Goal: Check status: Check status

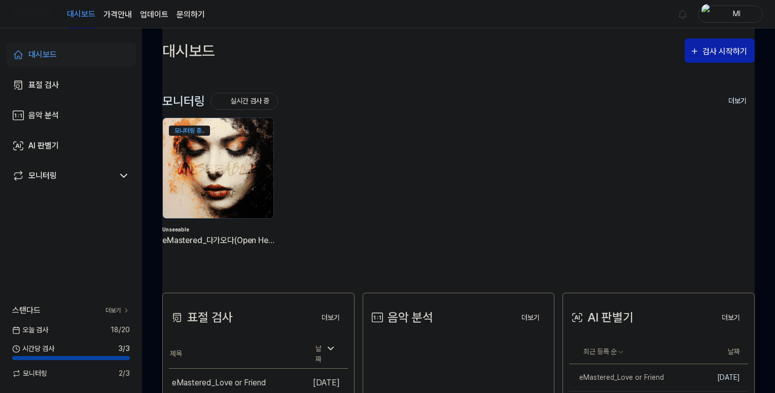
click at [204, 167] on img at bounding box center [218, 168] width 122 height 111
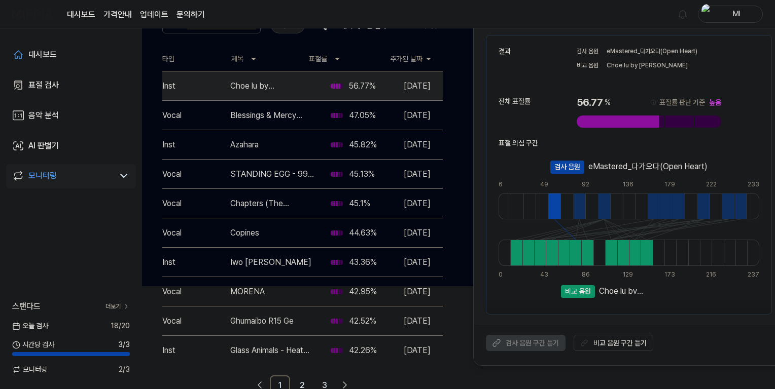
scroll to position [110, 0]
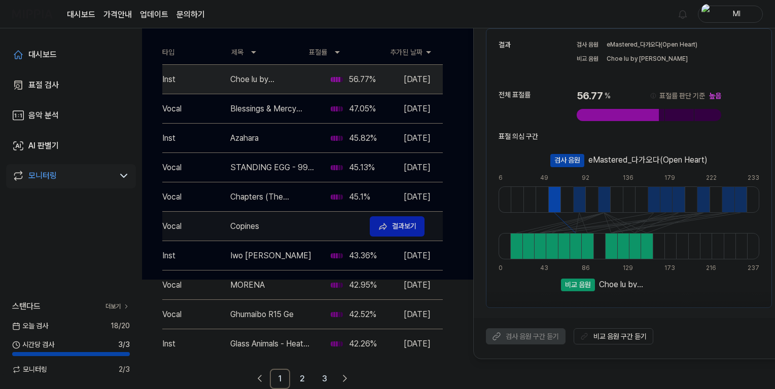
click at [258, 232] on div "Copines" at bounding box center [295, 227] width 131 height 12
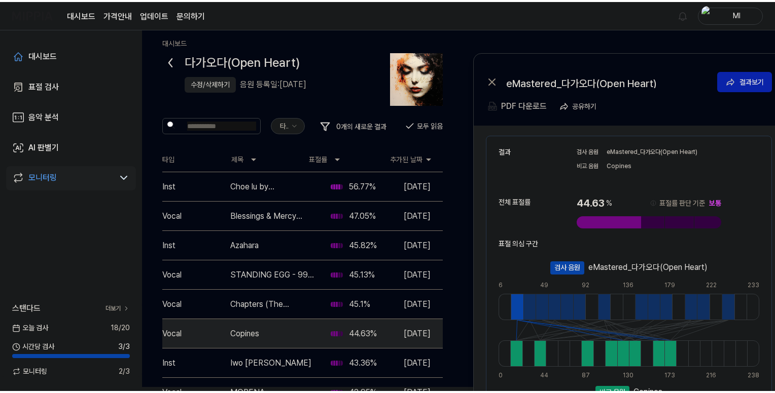
scroll to position [0, 0]
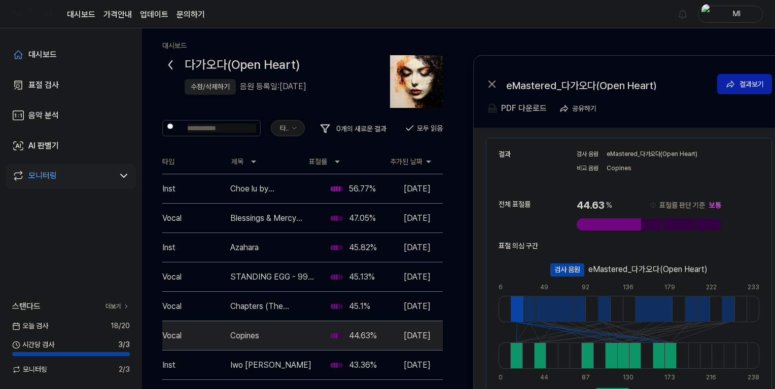
click at [170, 60] on icon at bounding box center [170, 65] width 16 height 16
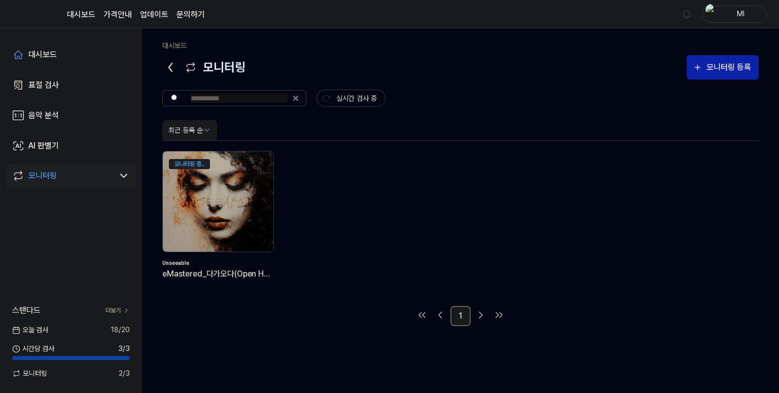
click at [173, 63] on icon at bounding box center [170, 67] width 16 height 16
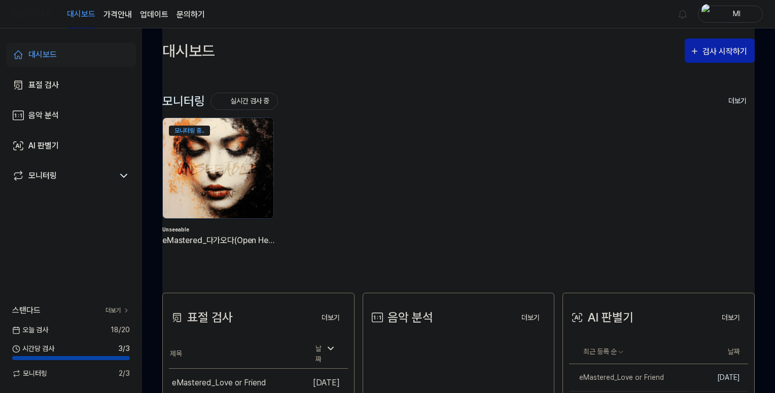
click at [243, 183] on img at bounding box center [218, 168] width 122 height 111
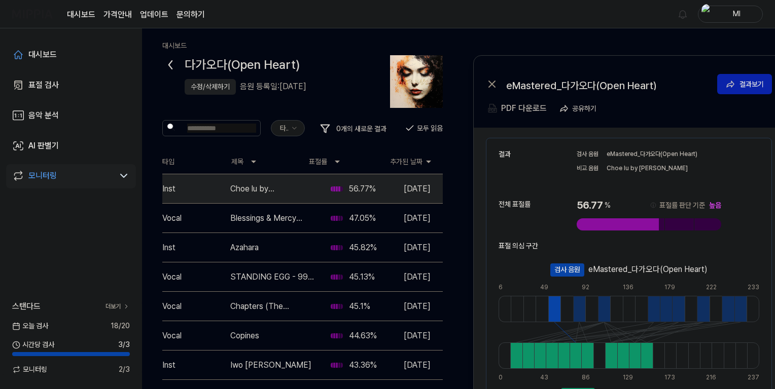
click at [166, 64] on icon at bounding box center [170, 65] width 16 height 16
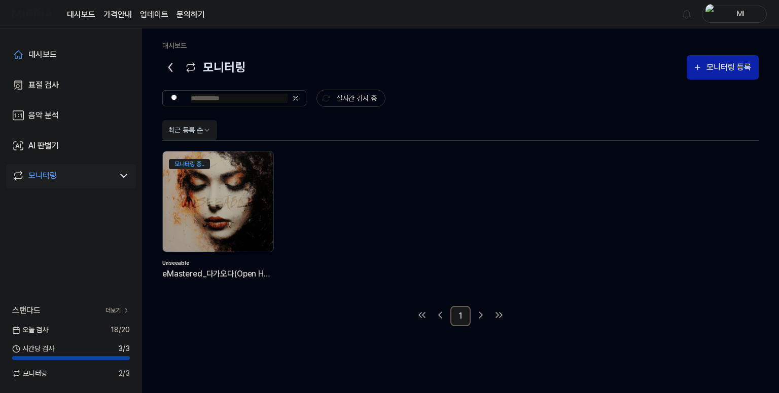
click at [166, 64] on icon at bounding box center [170, 67] width 16 height 16
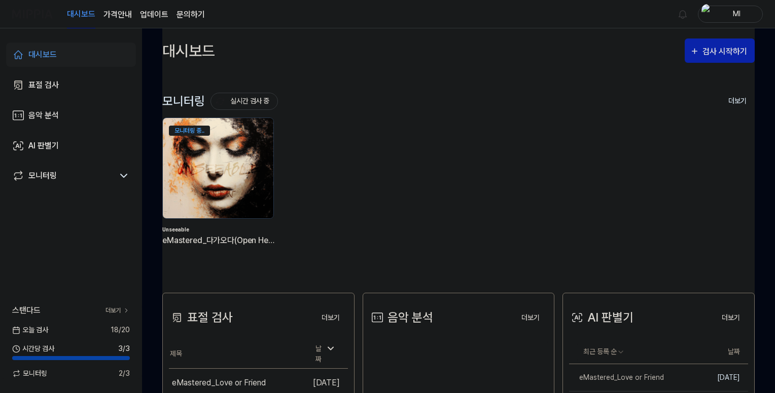
click at [202, 173] on img at bounding box center [218, 168] width 122 height 111
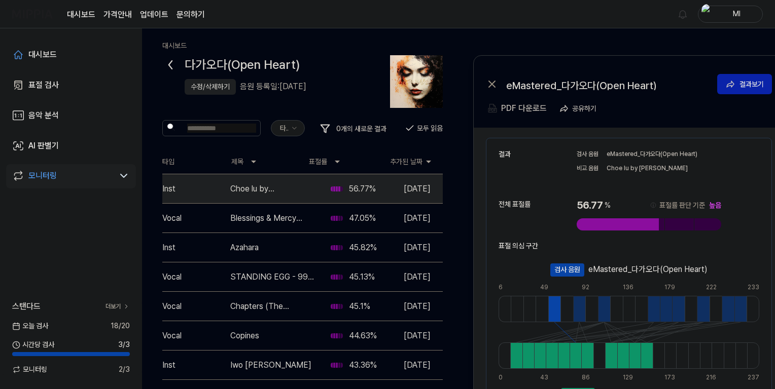
click at [212, 88] on div "수정/삭제하기" at bounding box center [210, 87] width 39 height 11
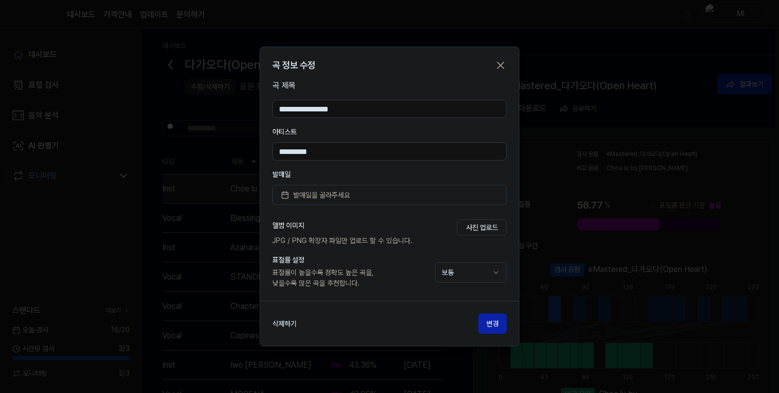
click at [503, 65] on icon "button" at bounding box center [500, 65] width 12 height 12
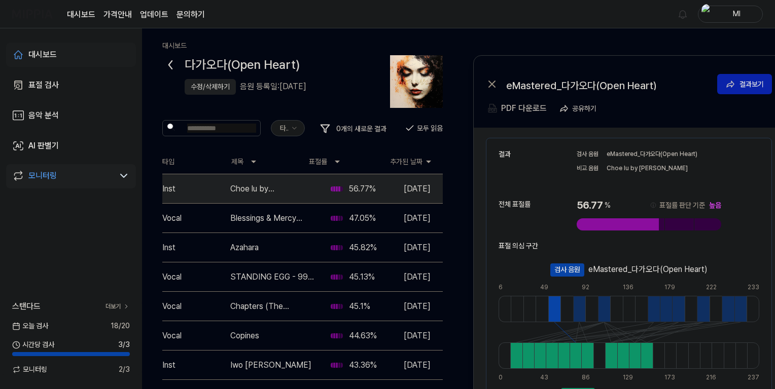
click at [28, 53] on div "대시보드" at bounding box center [42, 55] width 28 height 12
